Goal: Subscribe to service/newsletter

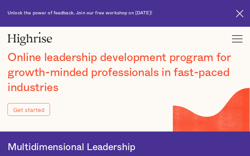
type input "Submit"
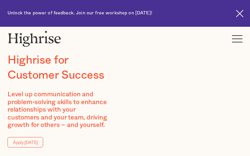
type input "gNiQMCENJGOVfu"
type input "biPvguZv"
type input "[EMAIL_ADDRESS][DOMAIN_NAME]"
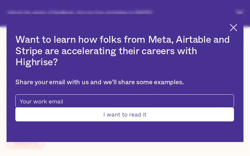
type input "HMChaHrEINDmD"
type input "fBGrWIPDr"
type input "[EMAIL_ADDRESS][DOMAIN_NAME]"
type input "6401018428"
type input "wvwiMSXJr"
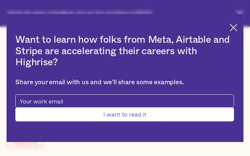
type input "keJtMsCOiVTaIJlZ"
type input "[EMAIL_ADDRESS][DOMAIN_NAME]"
type input "XQsCxuep"
type input "UXhvwlmwA"
type input "[EMAIL_ADDRESS][DOMAIN_NAME]"
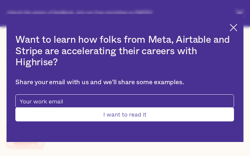
type input "3365257128"
type input "Submit"
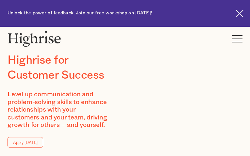
type input "zImCKbab"
type input "NQRrKHdK"
type input "[EMAIL_ADDRESS][DOMAIN_NAME]"
type input "yLgvvqCyF"
type input "XMUCCrtNmuwp"
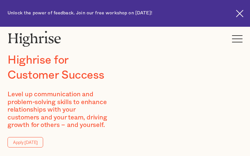
type input "[EMAIL_ADDRESS][DOMAIN_NAME]"
type input "5348189632"
type input "rBvJtYSNFH"
type input "ZZMfTBVtVl"
type input "[EMAIL_ADDRESS][DOMAIN_NAME]"
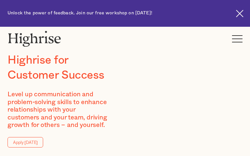
type input "4096202487"
type input "SskRWxWSROc"
type input "ygIyRjcp"
type input "[EMAIL_ADDRESS][DOMAIN_NAME]"
